Goal: Information Seeking & Learning: Learn about a topic

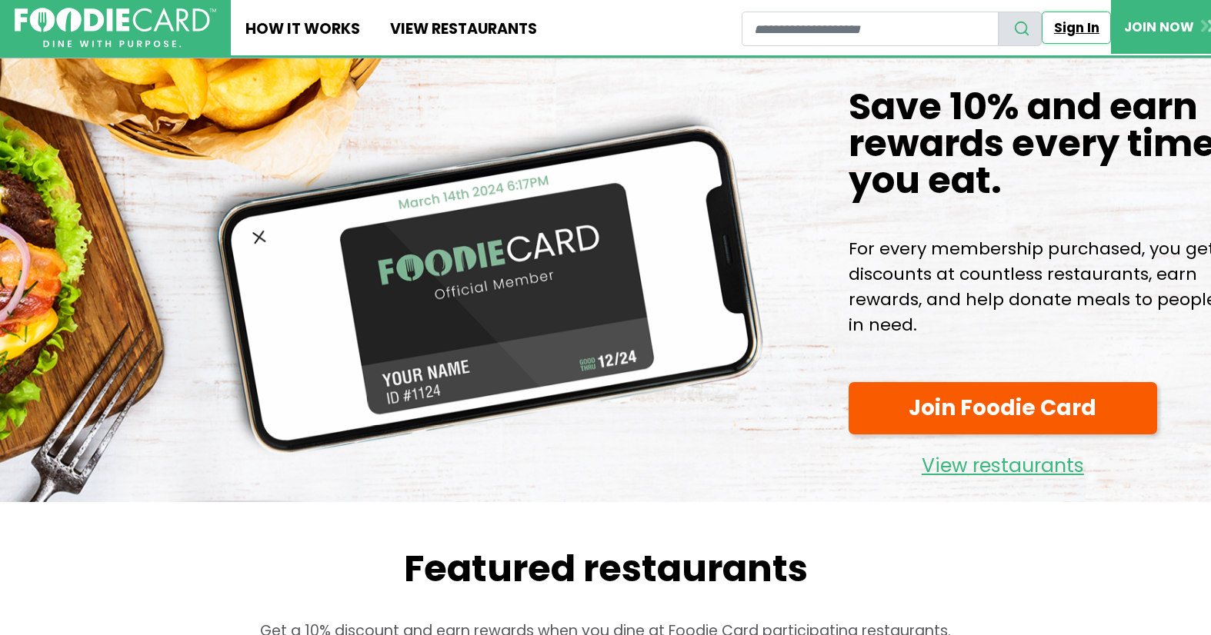
click at [1077, 35] on link "Sign In" at bounding box center [1075, 28] width 69 height 32
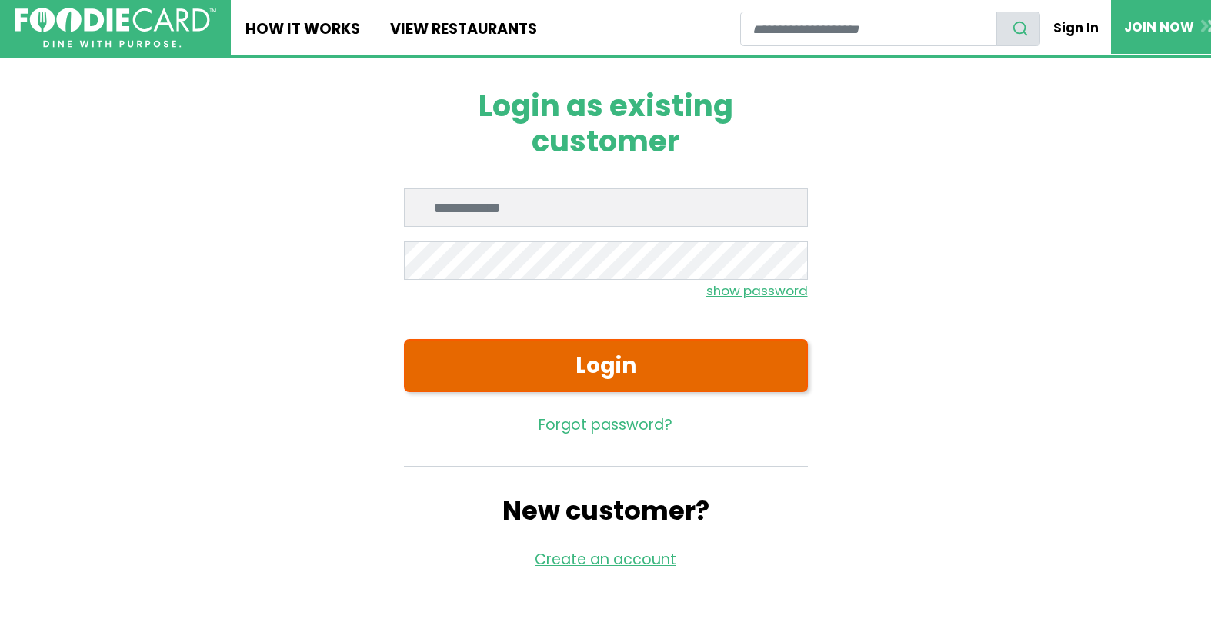
type input "**********"
click at [547, 381] on button "Login" at bounding box center [606, 365] width 404 height 53
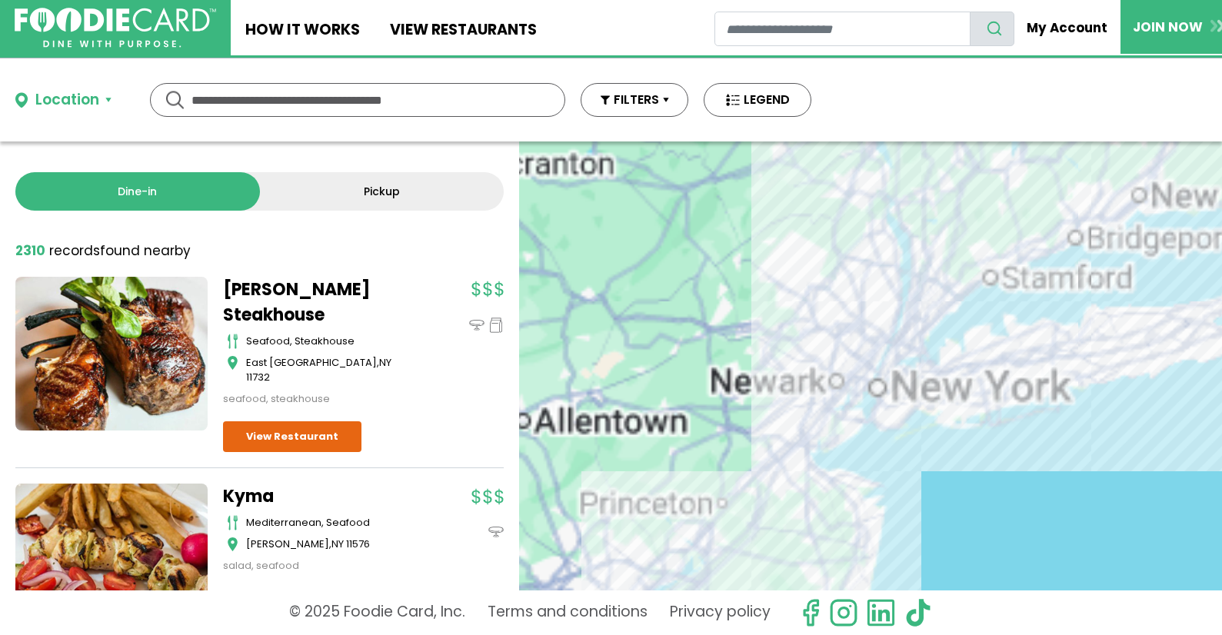
click at [268, 89] on input "text" at bounding box center [358, 100] width 332 height 32
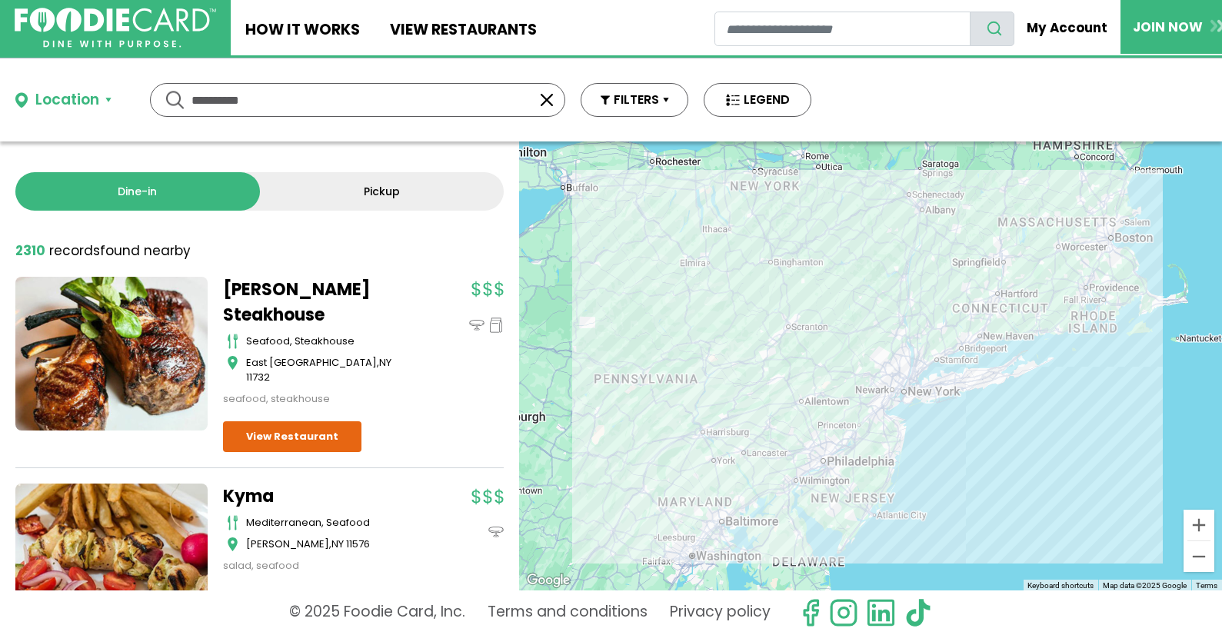
type input "**********"
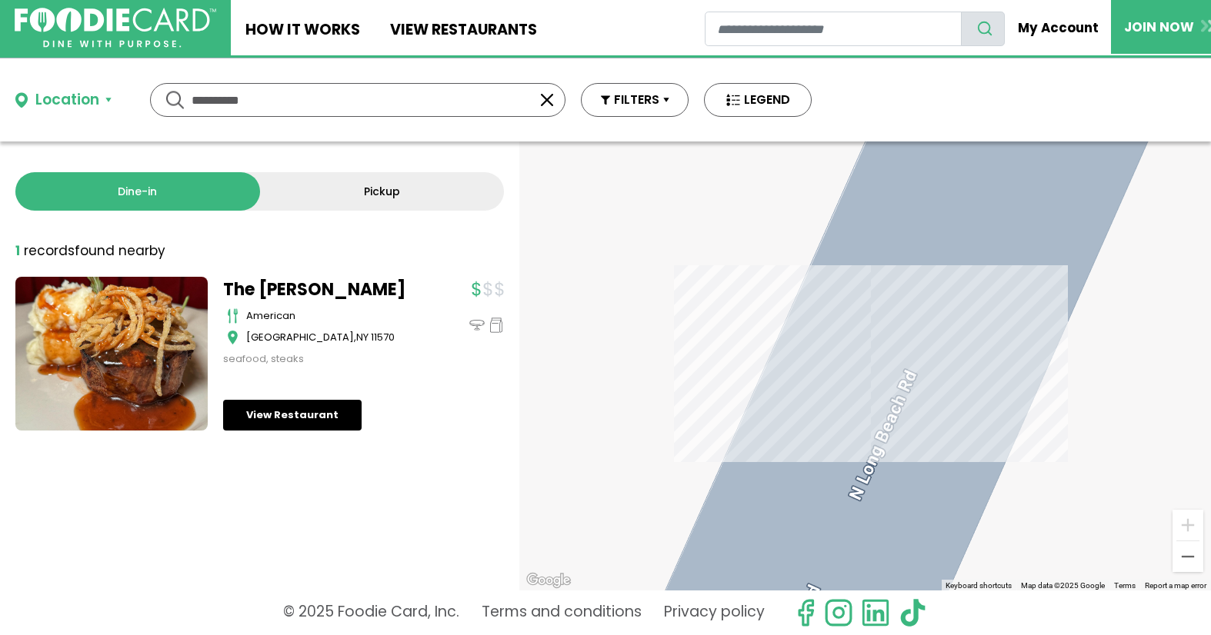
click at [303, 415] on link "View Restaurant" at bounding box center [292, 415] width 138 height 31
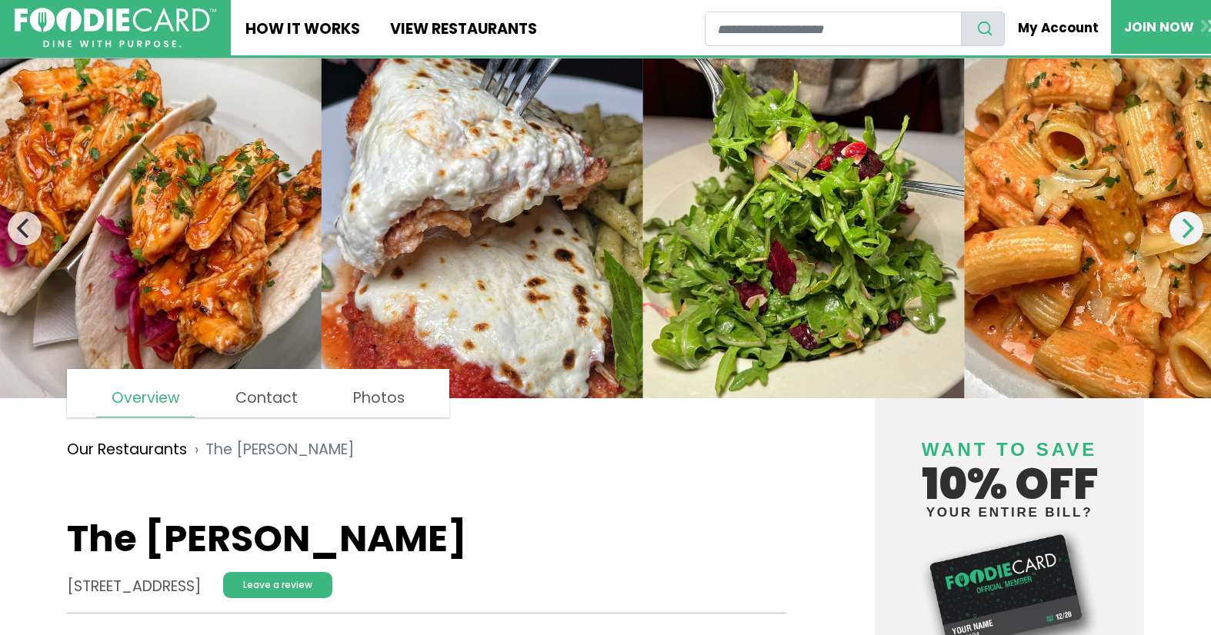
click at [1191, 235] on icon "Next" at bounding box center [1186, 228] width 20 height 20
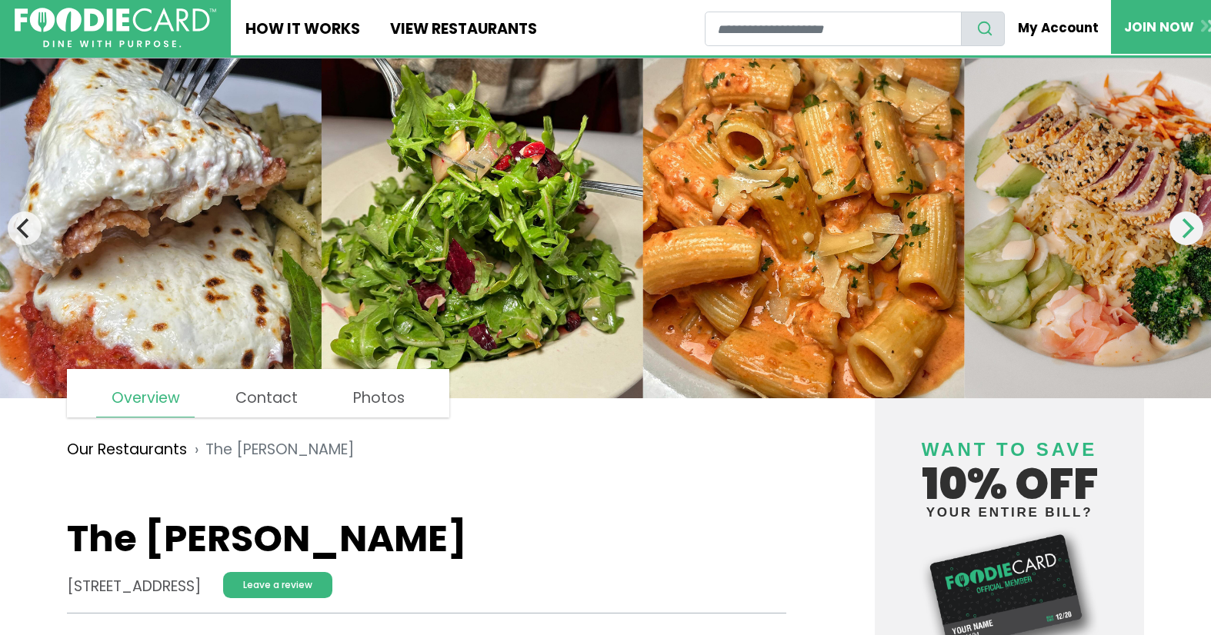
click at [1191, 235] on icon "Next" at bounding box center [1186, 228] width 20 height 20
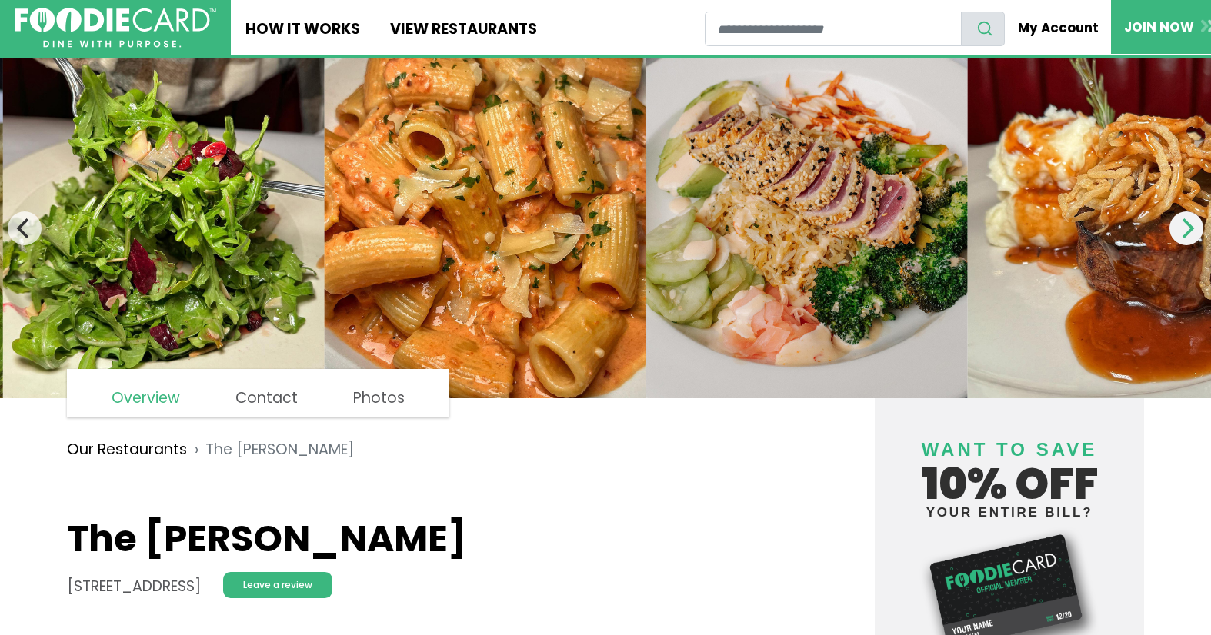
click at [1191, 235] on icon "Next" at bounding box center [1186, 228] width 20 height 20
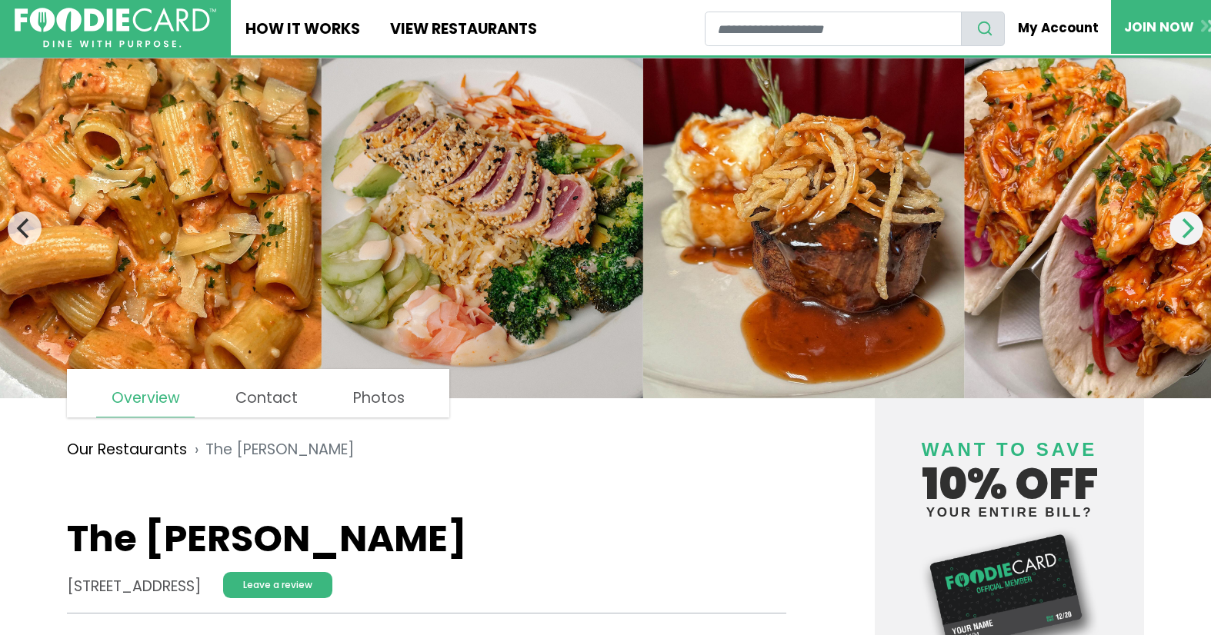
click at [1191, 232] on icon "Next" at bounding box center [1186, 228] width 20 height 20
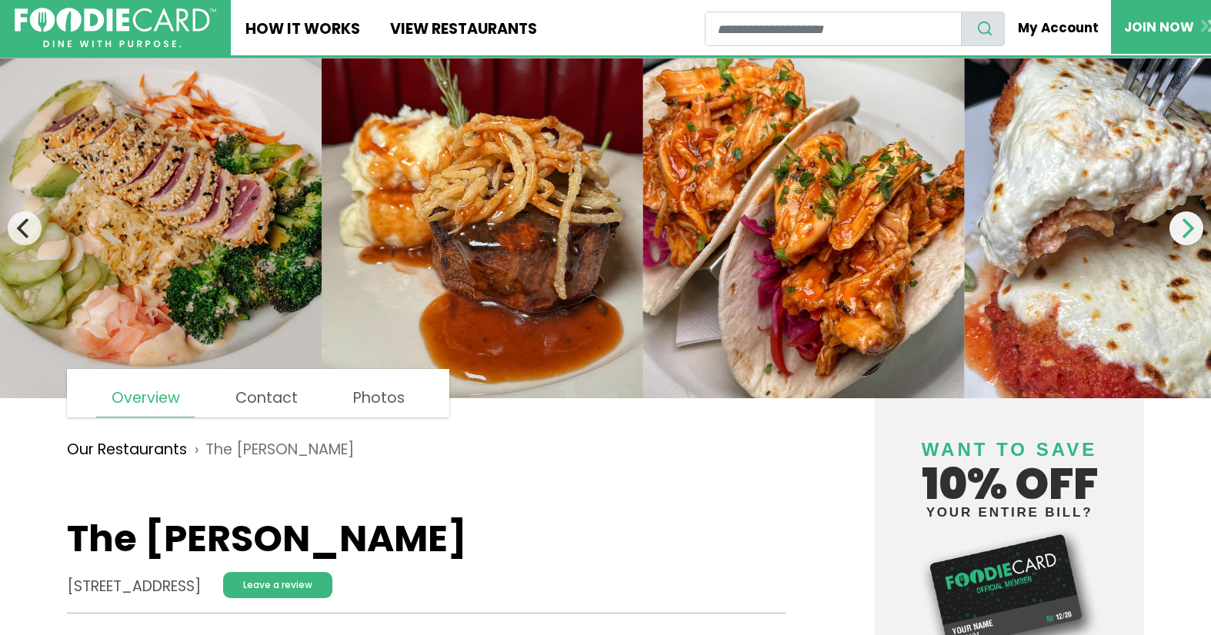
click at [1184, 230] on icon "Next" at bounding box center [1186, 228] width 20 height 20
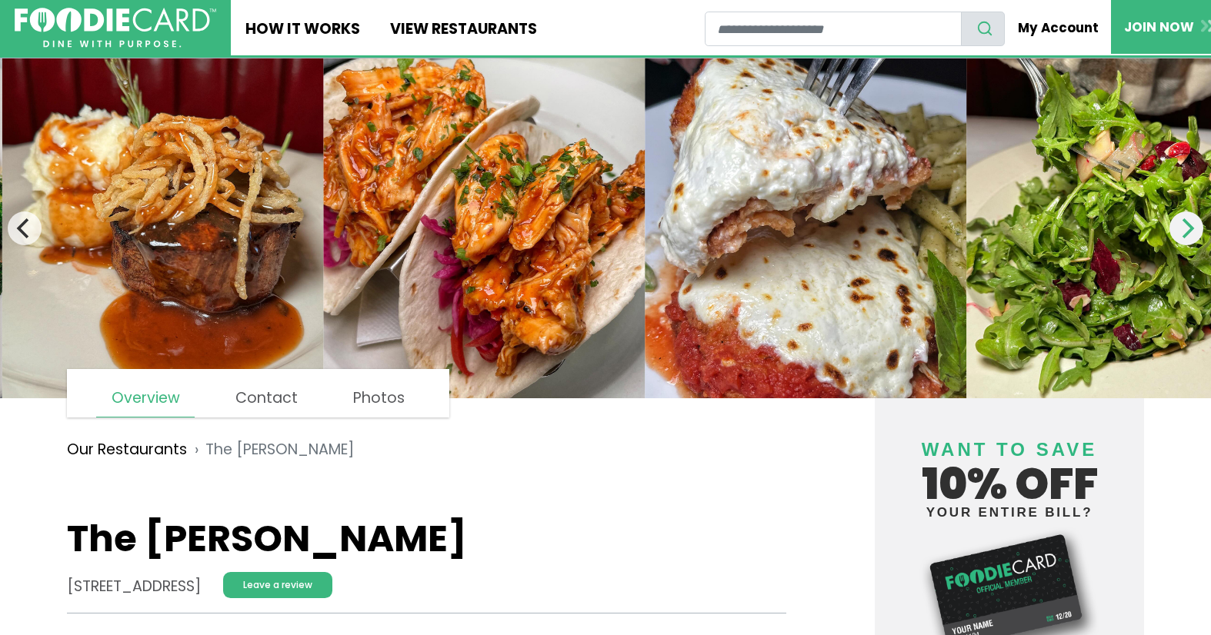
click at [1184, 230] on icon "Next" at bounding box center [1186, 228] width 20 height 20
